Goal: Task Accomplishment & Management: Manage account settings

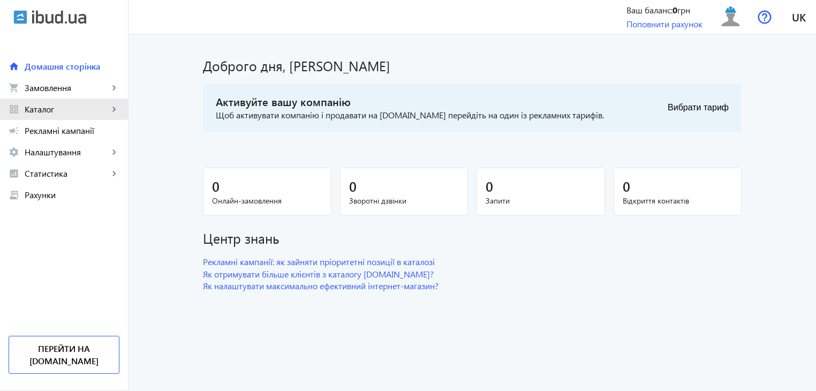
click at [100, 104] on span "Каталог" at bounding box center [67, 109] width 84 height 11
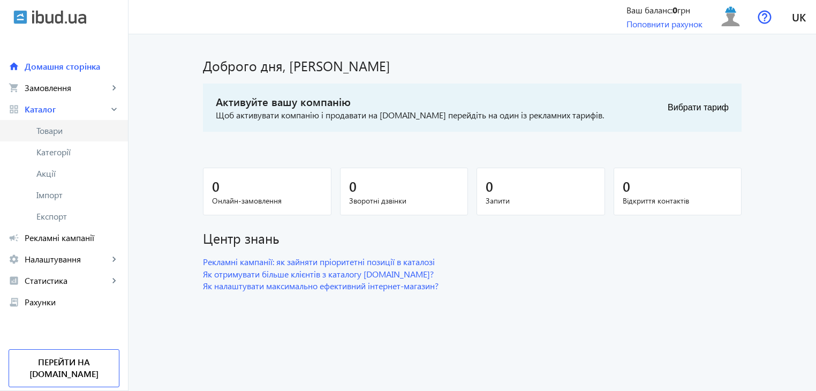
click at [61, 133] on span "Товари" at bounding box center [77, 130] width 83 height 11
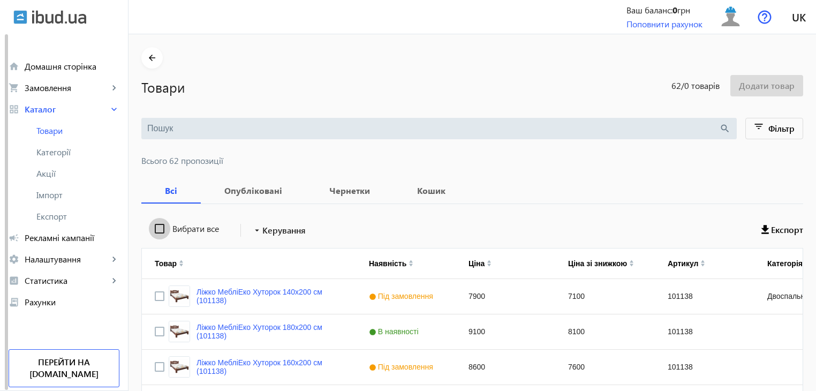
click at [152, 228] on input "Вибрати все" at bounding box center [159, 228] width 21 height 21
checkbox input "true"
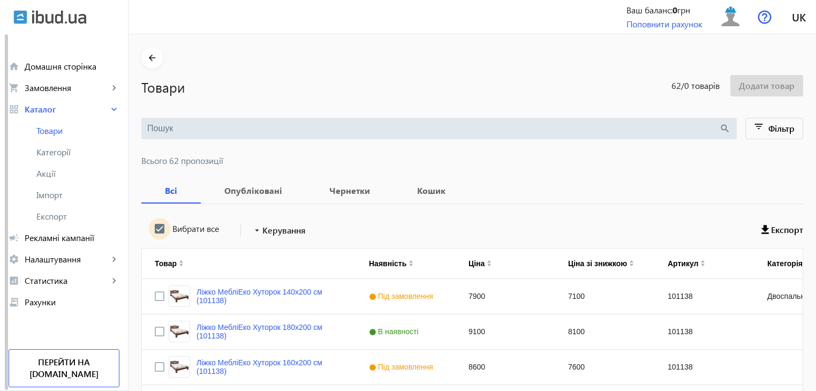
checkbox input "true"
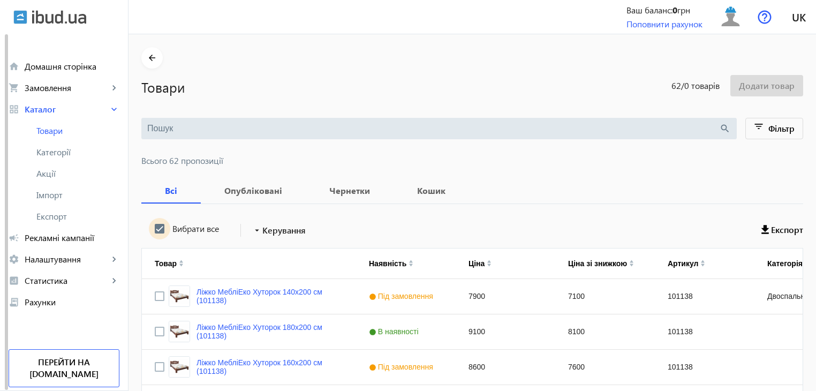
checkbox input "true"
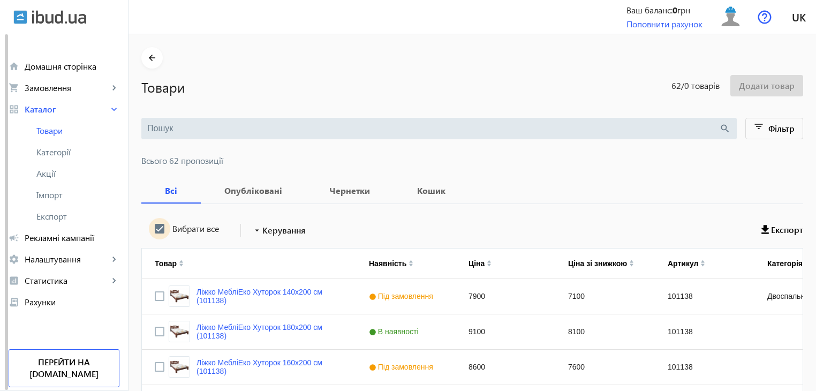
checkbox input "true"
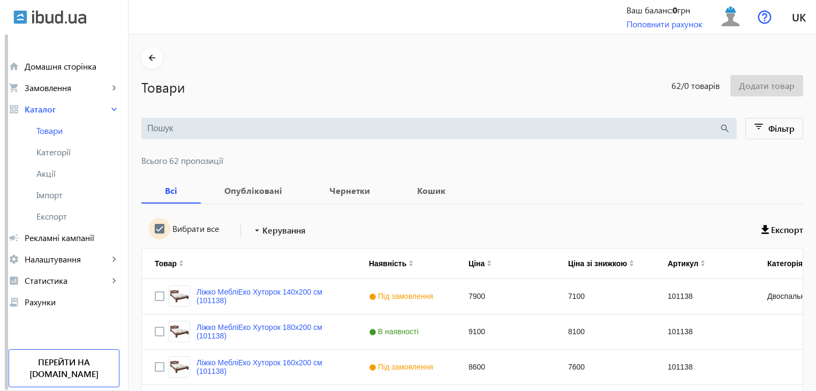
checkbox input "true"
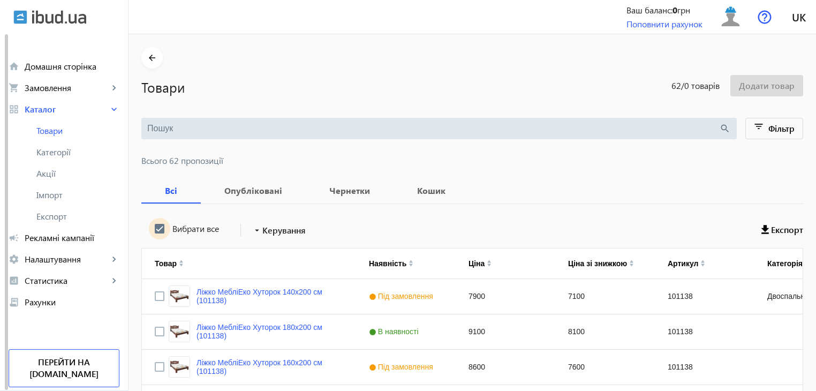
checkbox input "true"
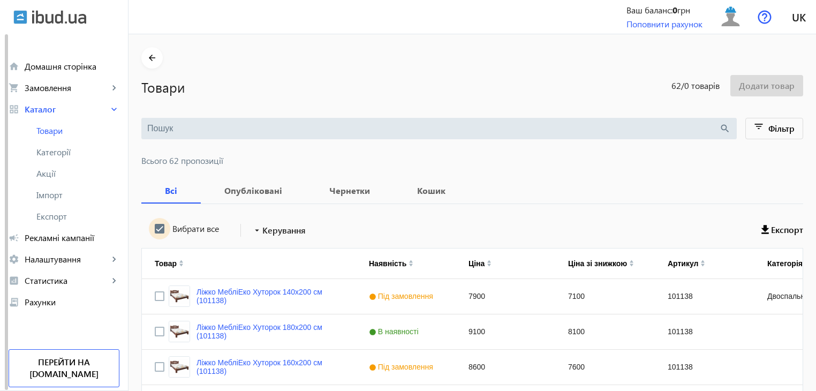
checkbox input "true"
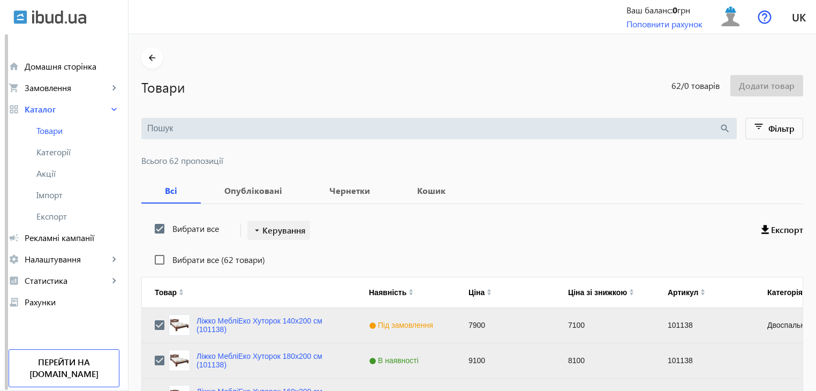
click at [262, 236] on span "Керування" at bounding box center [283, 230] width 43 height 13
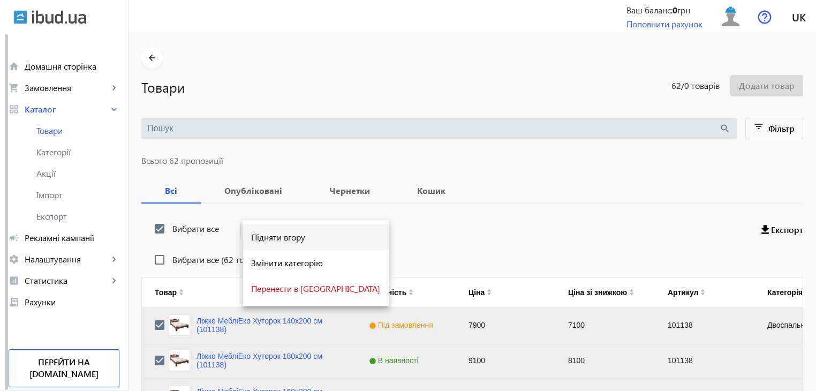
click at [263, 239] on span "Підняти вгору" at bounding box center [315, 237] width 129 height 9
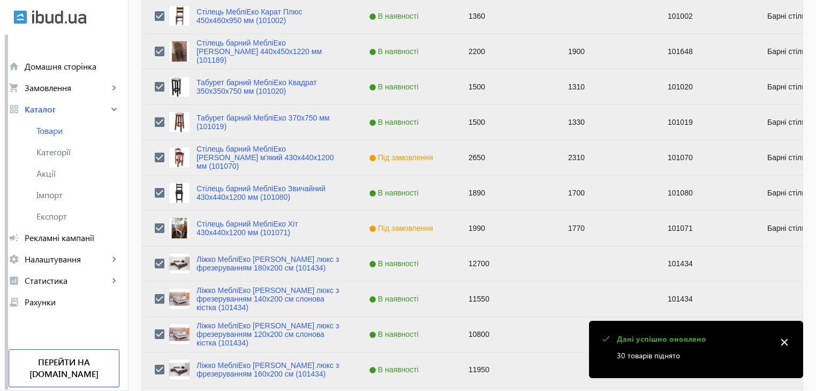
scroll to position [1080, 0]
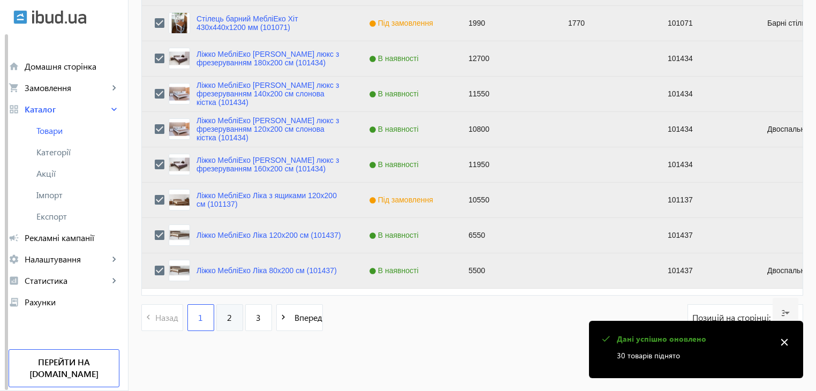
click at [227, 315] on span "2" at bounding box center [229, 318] width 5 height 12
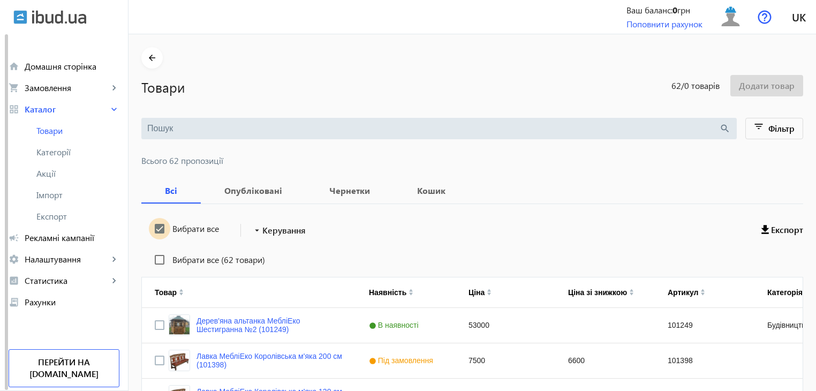
click at [152, 228] on input "Вибрати все" at bounding box center [159, 228] width 21 height 21
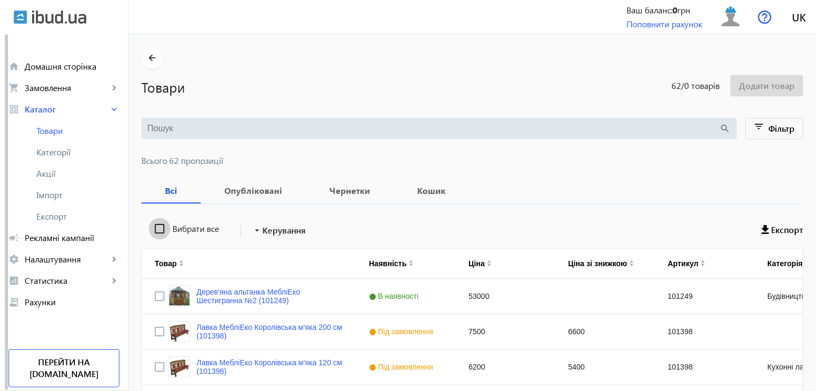
click at [152, 228] on input "Вибрати все" at bounding box center [159, 228] width 21 height 21
checkbox input "true"
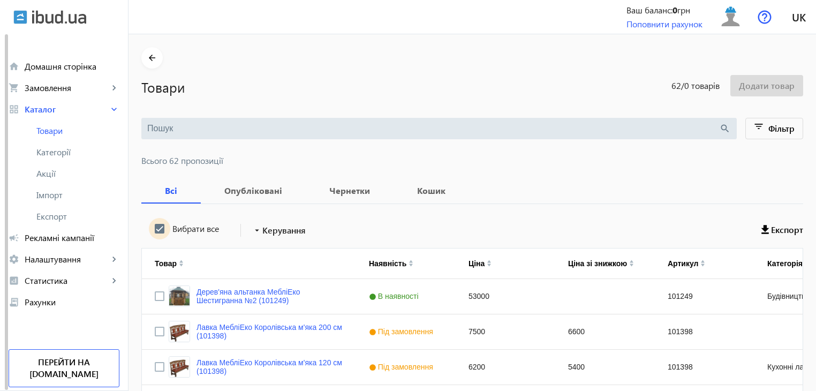
checkbox input "true"
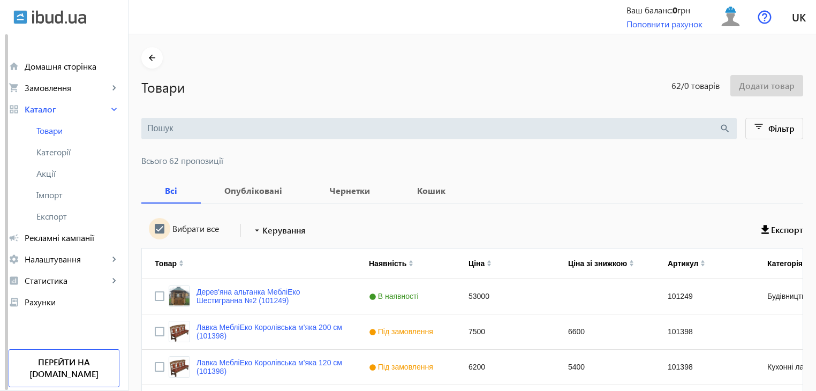
checkbox input "true"
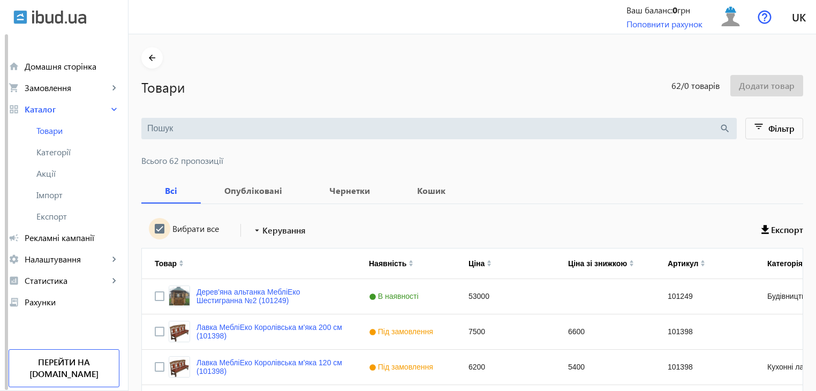
checkbox input "true"
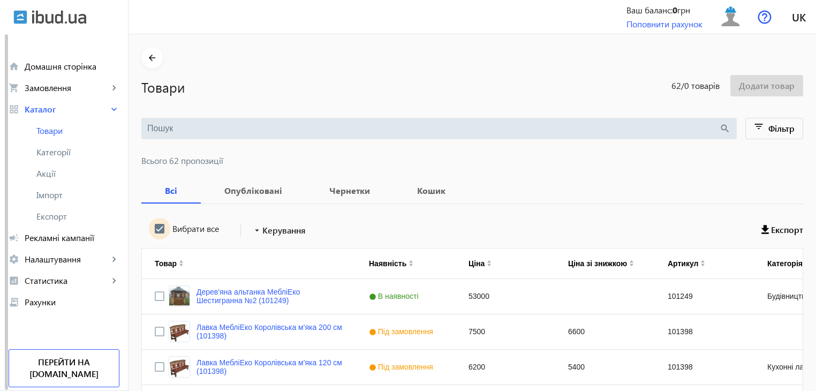
checkbox input "true"
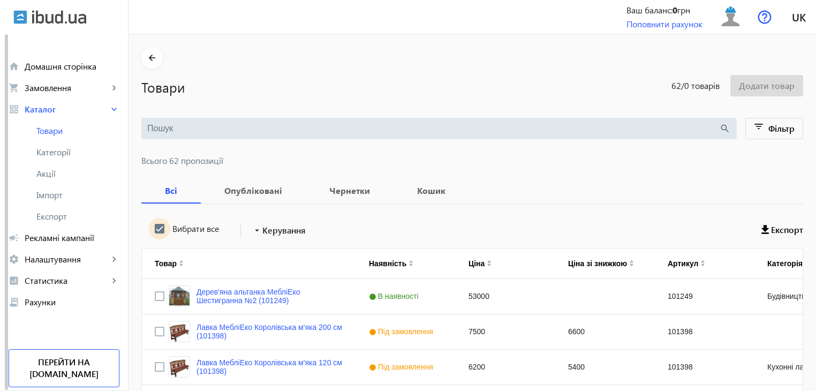
checkbox input "true"
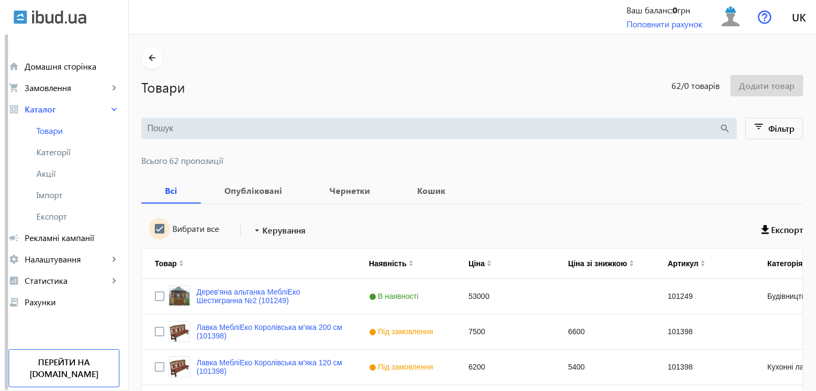
checkbox input "true"
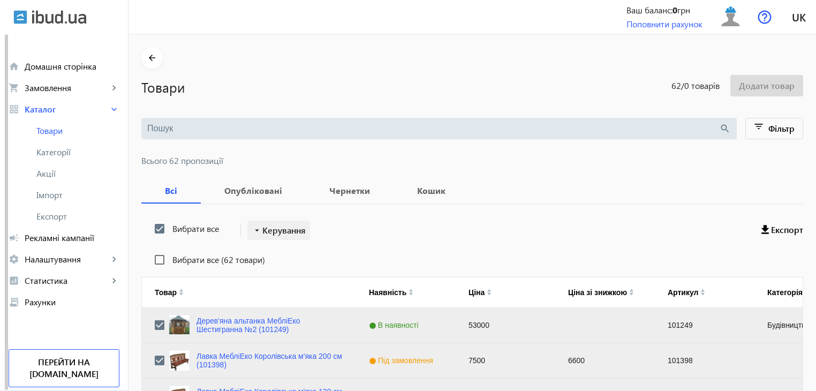
click at [272, 229] on span "Керування" at bounding box center [283, 230] width 43 height 13
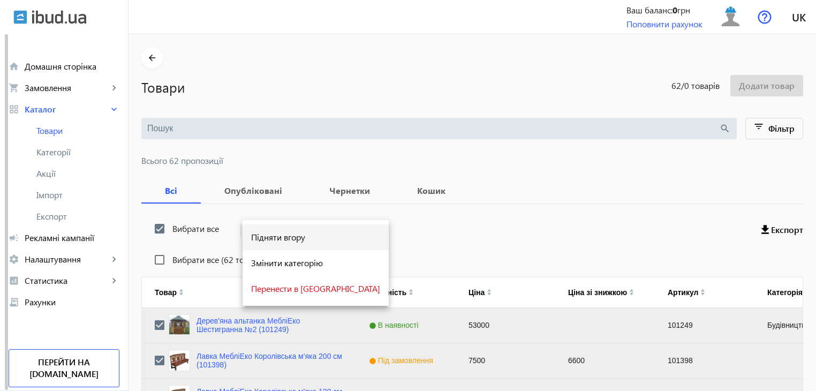
click at [272, 240] on span "Підняти вгору" at bounding box center [315, 237] width 129 height 9
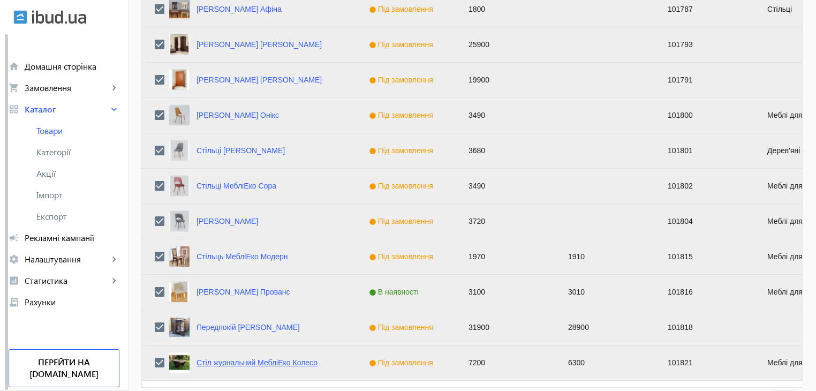
scroll to position [1080, 0]
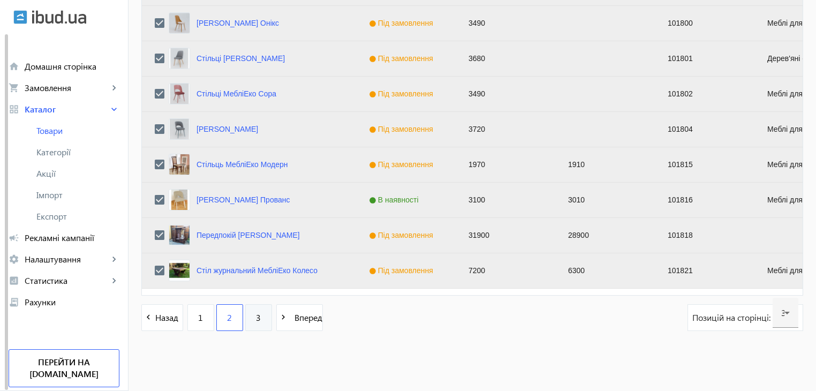
click at [249, 315] on link "3" at bounding box center [258, 317] width 27 height 27
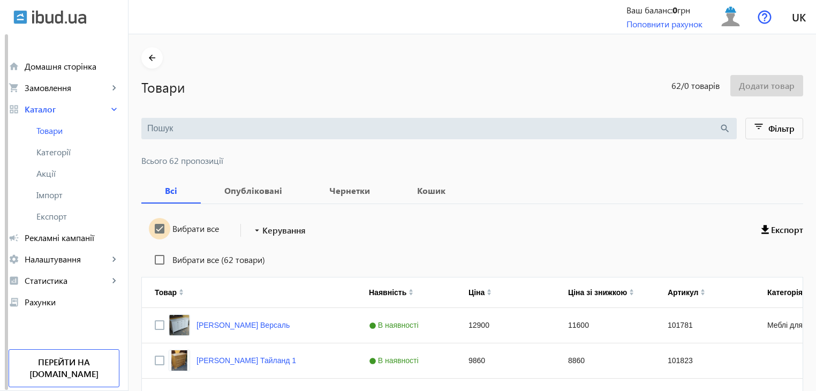
click at [151, 225] on input "Вибрати все" at bounding box center [159, 228] width 21 height 21
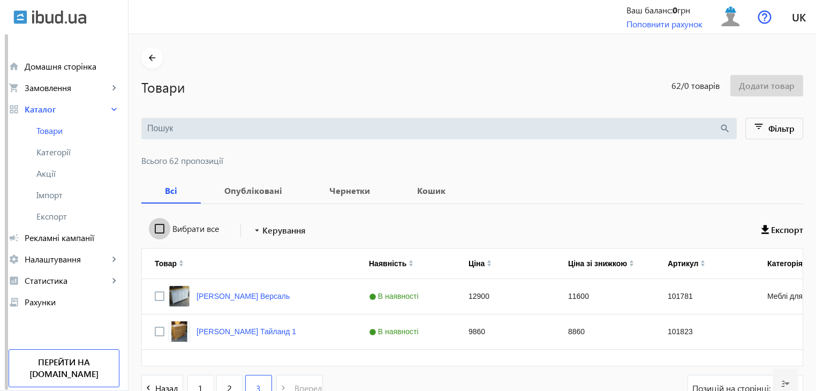
click at [151, 225] on input "Вибрати все" at bounding box center [159, 228] width 21 height 21
checkbox input "true"
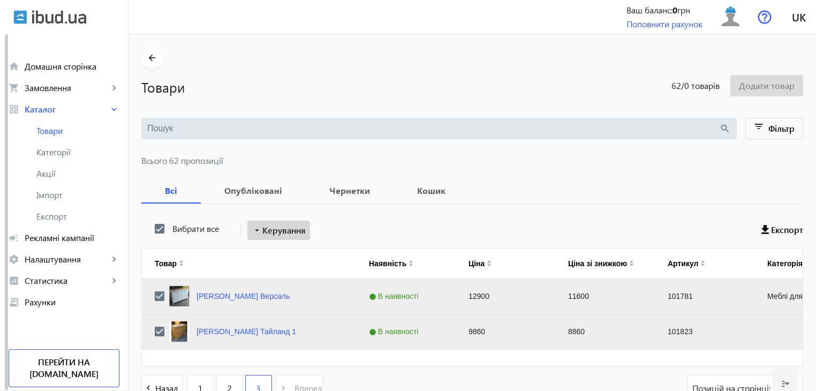
click at [274, 234] on span "Керування" at bounding box center [283, 230] width 43 height 13
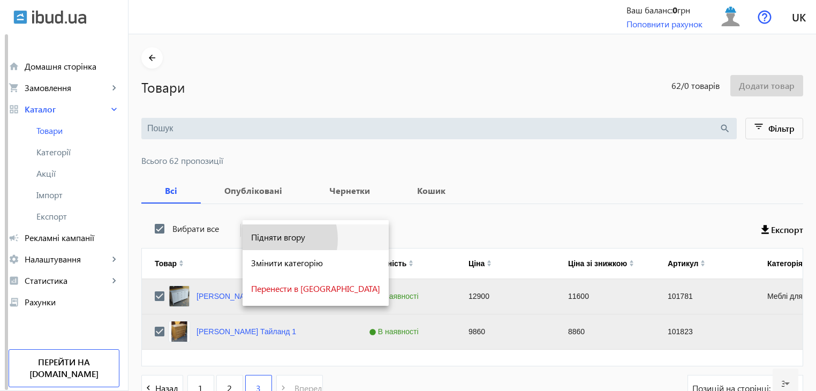
click at [272, 239] on span "Підняти вгору" at bounding box center [315, 237] width 129 height 9
